Goal: Navigation & Orientation: Find specific page/section

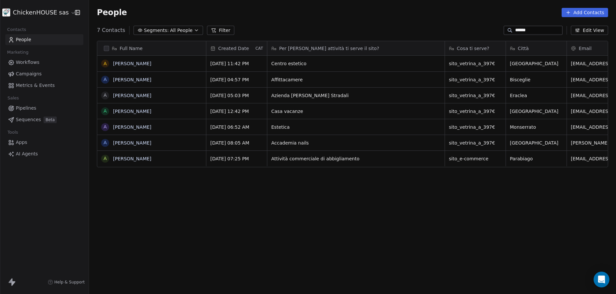
scroll to position [259, 527]
drag, startPoint x: 477, startPoint y: 27, endPoint x: 463, endPoint y: 26, distance: 14.5
click at [515, 27] on input "******" at bounding box center [538, 30] width 46 height 7
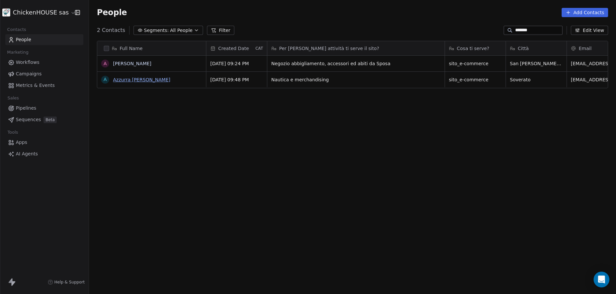
type input "*******"
click at [124, 80] on link "Azzurra [PERSON_NAME]" at bounding box center [141, 79] width 57 height 5
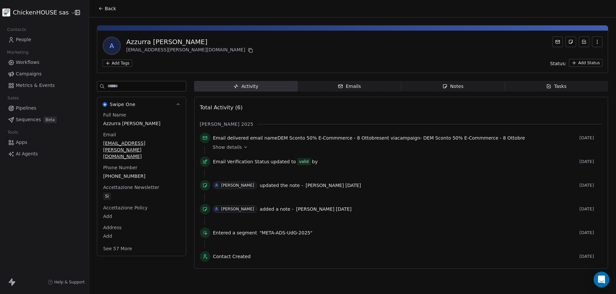
click at [243, 149] on icon at bounding box center [245, 147] width 5 height 5
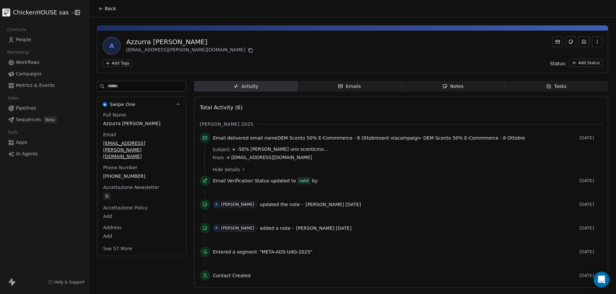
click at [468, 86] on span "Notes Notes" at bounding box center [452, 86] width 103 height 11
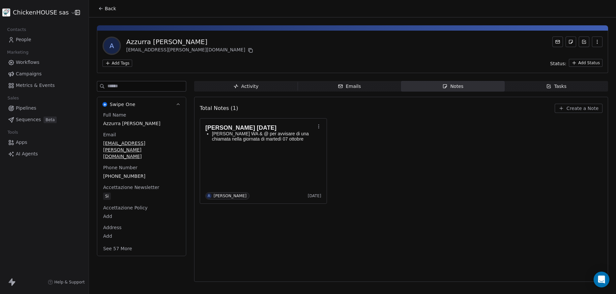
click at [240, 83] on div "Activity" at bounding box center [245, 86] width 25 height 7
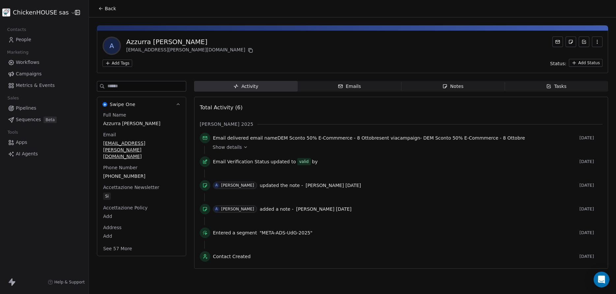
click at [21, 41] on span "People" at bounding box center [23, 39] width 15 height 7
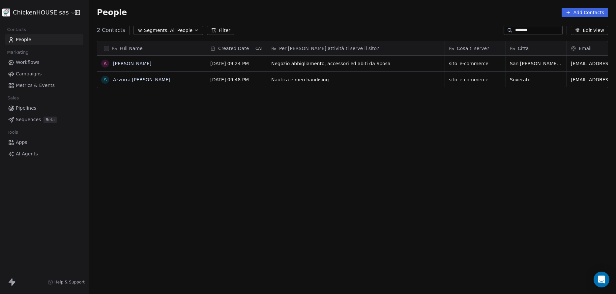
scroll to position [259, 527]
click at [28, 63] on span "Workflows" at bounding box center [28, 62] width 24 height 7
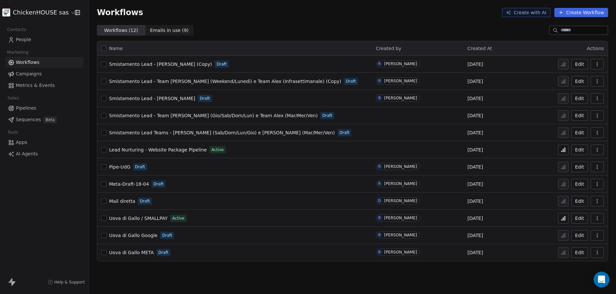
click at [25, 71] on span "Campaigns" at bounding box center [29, 74] width 26 height 7
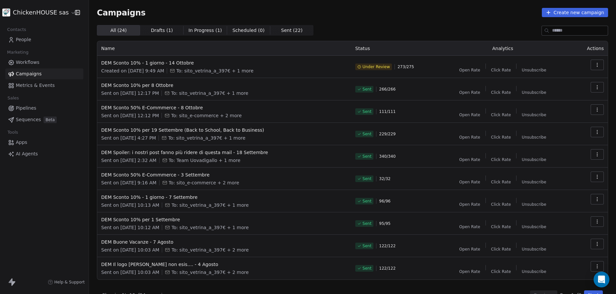
click at [29, 85] on span "Metrics & Events" at bounding box center [35, 85] width 39 height 7
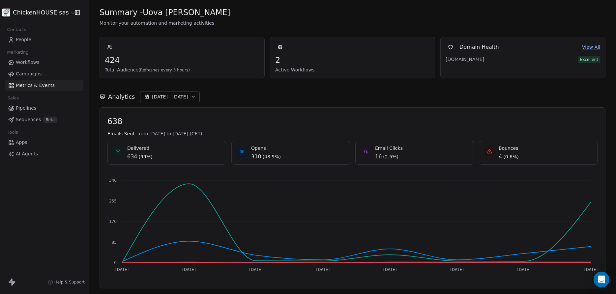
click at [26, 109] on span "Pipelines" at bounding box center [26, 108] width 20 height 7
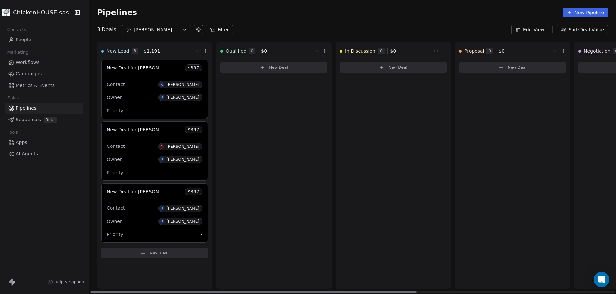
drag, startPoint x: 308, startPoint y: 291, endPoint x: 282, endPoint y: 285, distance: 26.6
click at [282, 292] on div at bounding box center [253, 292] width 326 height 1
click at [21, 142] on span "Apps" at bounding box center [22, 142] width 12 height 7
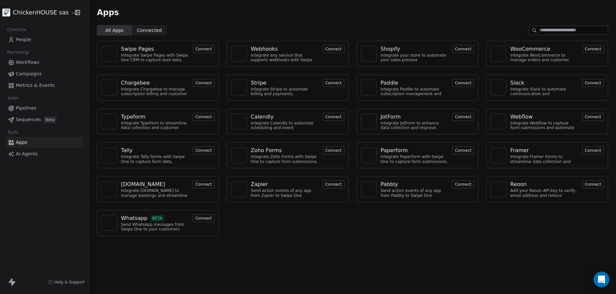
click at [146, 28] on span "Connected" at bounding box center [149, 30] width 25 height 7
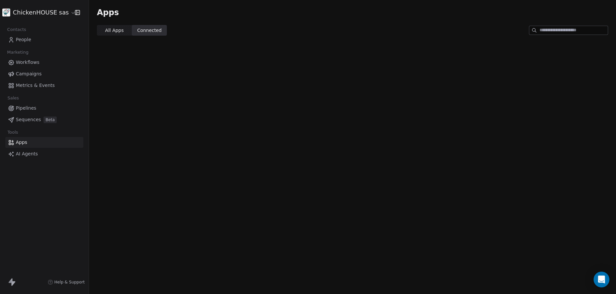
click at [108, 26] on span "All Apps All Apps" at bounding box center [114, 30] width 35 height 11
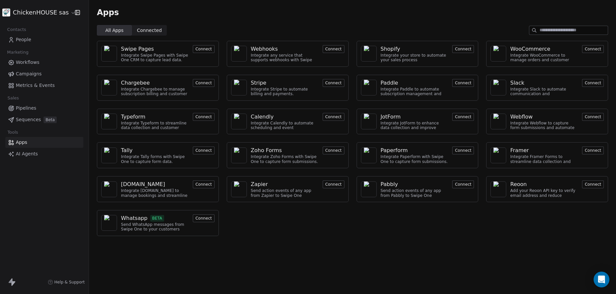
click at [18, 41] on span "People" at bounding box center [23, 39] width 15 height 7
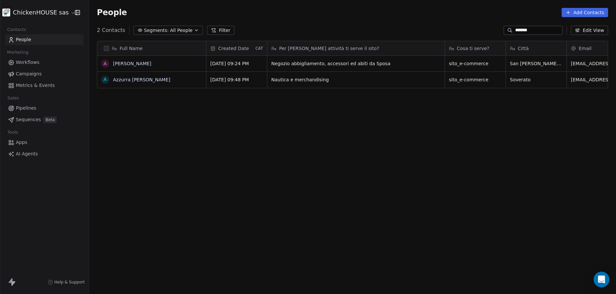
scroll to position [259, 527]
click at [69, 13] on html "ChickenHOUSE sas Contacts People Marketing Workflows Campaigns Metrics & Events…" at bounding box center [308, 147] width 616 height 294
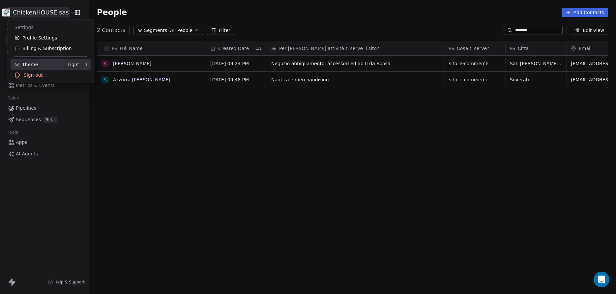
click at [81, 63] on div at bounding box center [83, 64] width 8 height 3
click at [100, 65] on icon at bounding box center [100, 64] width 5 height 5
click at [104, 90] on html "ChickenHOUSE sas Contacts People Marketing Workflows Campaigns Metrics & Events…" at bounding box center [308, 147] width 616 height 294
